Goal: Use online tool/utility: Use online tool/utility

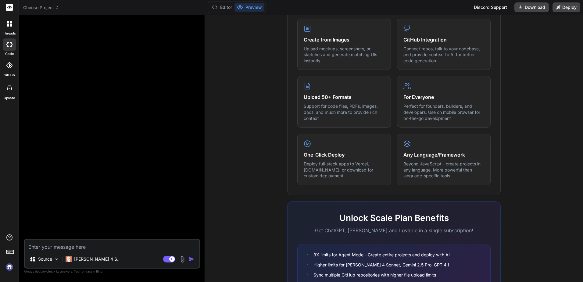
scroll to position [300, 0]
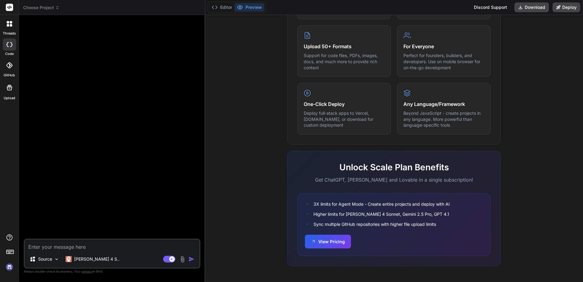
click at [11, 250] on rect at bounding box center [9, 252] width 7 height 4
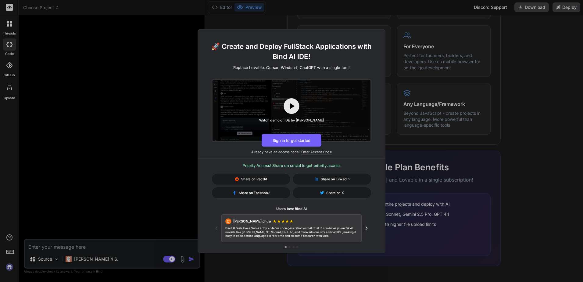
click at [146, 185] on div "🚀 Create and Deploy FullStack Applications with Bind AI IDE! Replace Lovable, C…" at bounding box center [291, 141] width 583 height 282
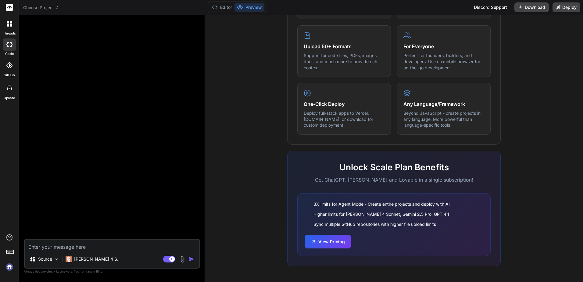
click at [4, 92] on div at bounding box center [9, 87] width 15 height 15
click at [91, 261] on p "Claude 4 S.." at bounding box center [96, 259] width 45 height 6
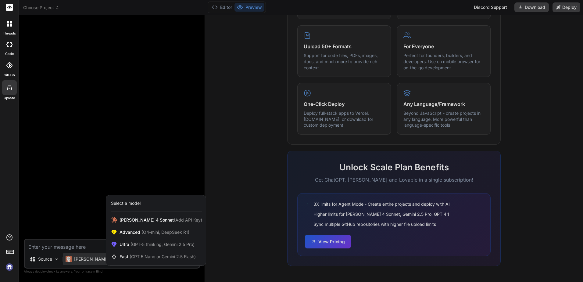
click at [77, 175] on div at bounding box center [291, 141] width 583 height 282
type textarea "x"
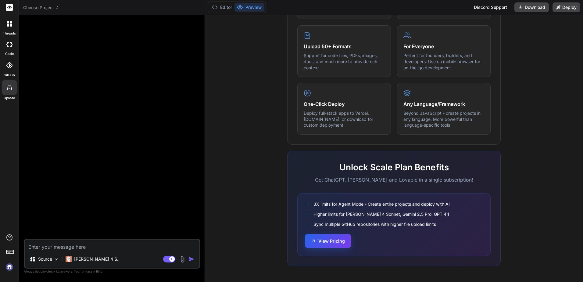
click at [341, 243] on button "View Pricing" at bounding box center [328, 241] width 46 height 14
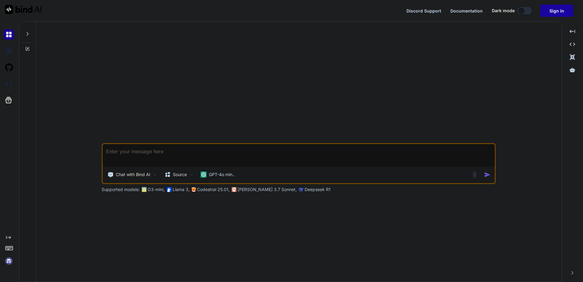
click at [548, 12] on button "Sign in" at bounding box center [557, 11] width 33 height 12
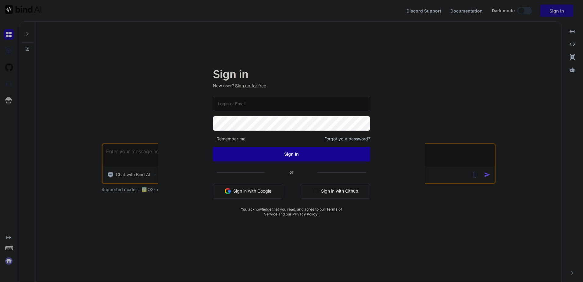
click at [273, 189] on button "Sign in with Google" at bounding box center [248, 191] width 70 height 15
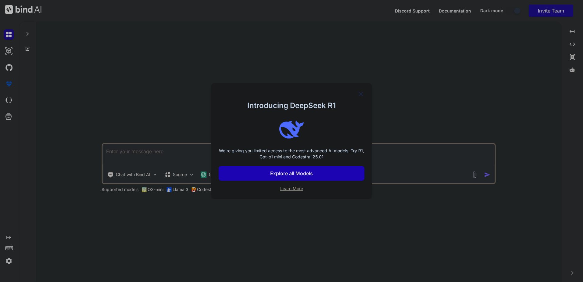
click at [361, 92] on img at bounding box center [360, 93] width 7 height 7
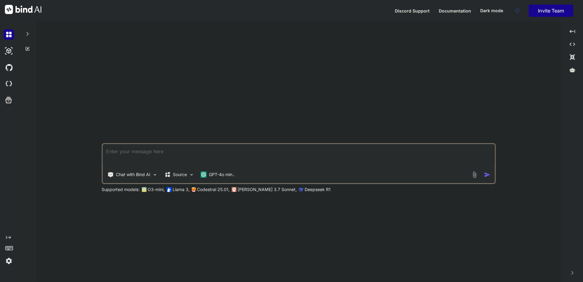
click at [250, 149] on textarea at bounding box center [299, 155] width 393 height 23
drag, startPoint x: 203, startPoint y: 152, endPoint x: -1, endPoint y: 145, distance: 204.5
click at [0, 145] on html "Discord Support Documentation Dark mode Invite Team Created with Pixso. Created…" at bounding box center [291, 141] width 583 height 282
paste textarea "# Loremips - Dolor Sitamet Consecte Adipisci E seddoeiusmodt incid utlabor etdo…"
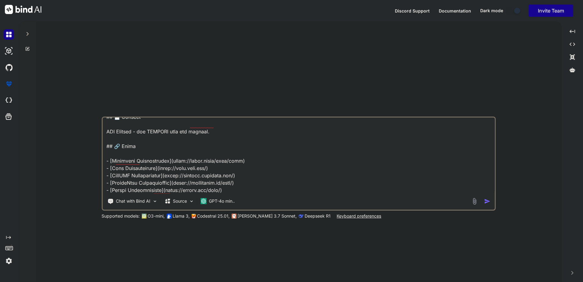
scroll to position [1450, 0]
type textarea "# Loremips - Dolor Sitamet Consecte Adipisci E seddoeiusmodt incid utlabor etdo…"
click at [486, 202] on img "button" at bounding box center [488, 201] width 6 height 6
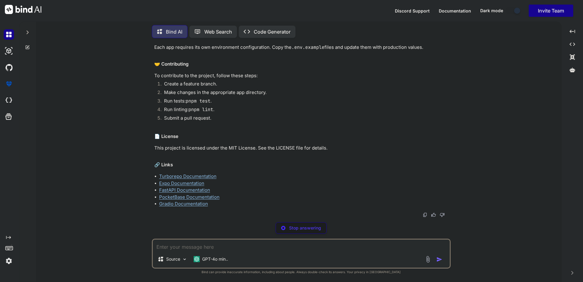
scroll to position [1637, 0]
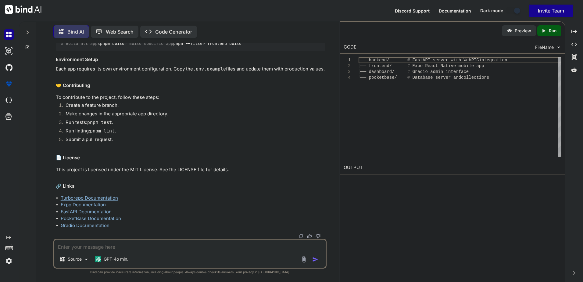
click at [413, 219] on div "Preview Created with Pixso. Run CODE FileName 1 2 3 4 ├── backend/ # FastAPI se…" at bounding box center [453, 151] width 226 height 261
click at [525, 32] on p "Preview" at bounding box center [523, 31] width 16 height 6
click at [553, 32] on p "Run" at bounding box center [553, 31] width 8 height 6
click at [183, 30] on p "Code Generator" at bounding box center [173, 31] width 37 height 7
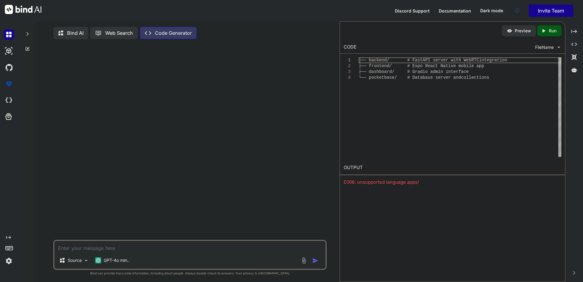
click at [108, 249] on textarea at bounding box center [190, 246] width 272 height 11
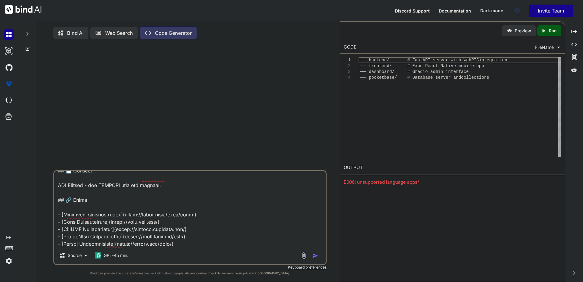
scroll to position [1465, 0]
type textarea "# Loremips - Dolor Sitamet Consecte Adipisci E seddoeiusmodt incid utlabor etdo…"
click at [318, 256] on img "button" at bounding box center [315, 256] width 6 height 6
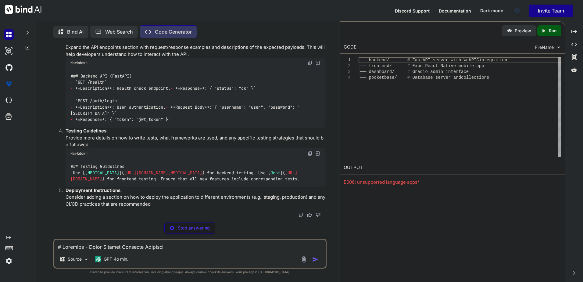
scroll to position [558, 0]
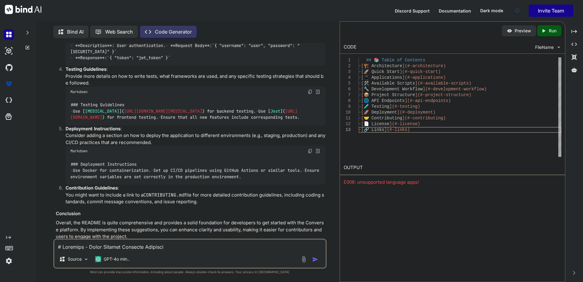
click at [552, 31] on p "Run" at bounding box center [553, 31] width 8 height 6
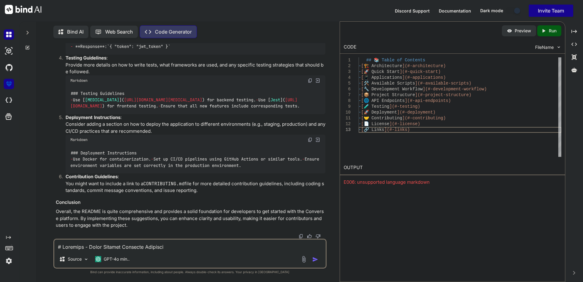
click at [10, 88] on img at bounding box center [9, 84] width 10 height 10
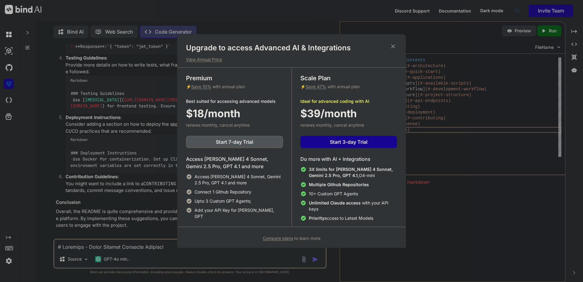
click at [101, 147] on div "Upgrade to access Advanced AI & Integrations View Annual Price Premium ⚡ Save 1…" at bounding box center [291, 141] width 583 height 282
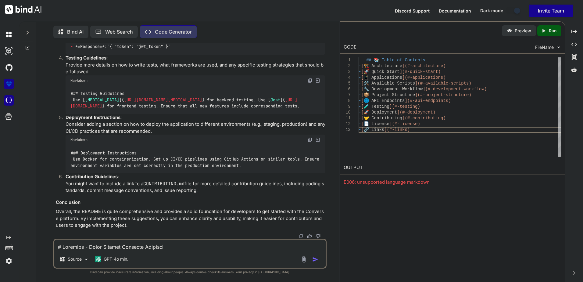
click at [11, 101] on img at bounding box center [9, 100] width 10 height 10
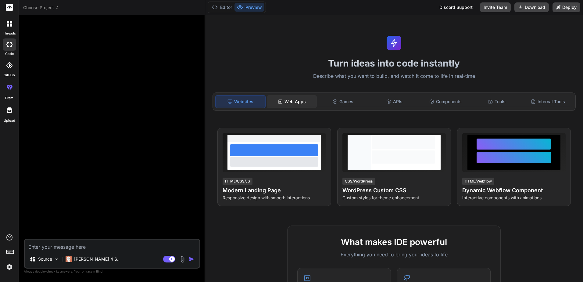
click at [285, 99] on div "Web Apps" at bounding box center [292, 101] width 50 height 13
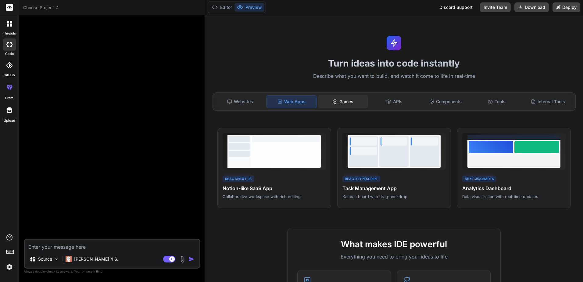
click at [356, 98] on div "Games" at bounding box center [343, 101] width 50 height 13
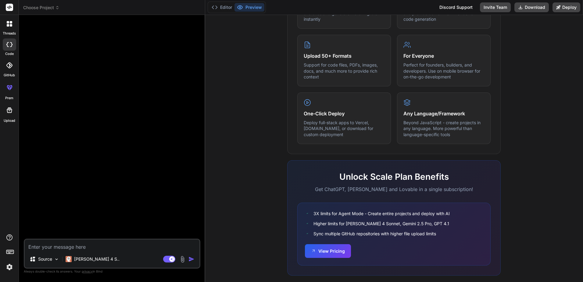
scroll to position [302, 0]
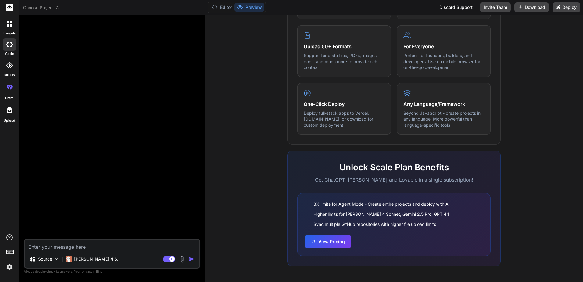
click at [11, 108] on icon at bounding box center [9, 109] width 7 height 7
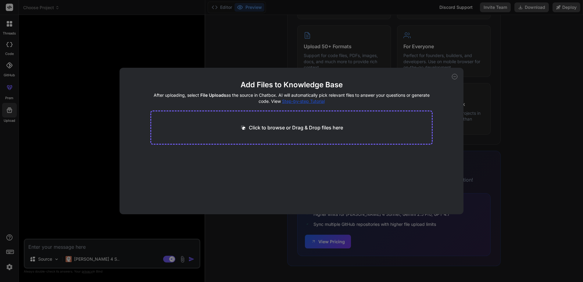
click at [455, 77] on icon at bounding box center [454, 76] width 5 height 5
type textarea "x"
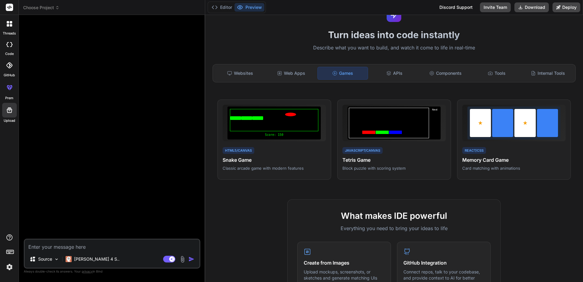
scroll to position [0, 0]
